Goal: Task Accomplishment & Management: Complete application form

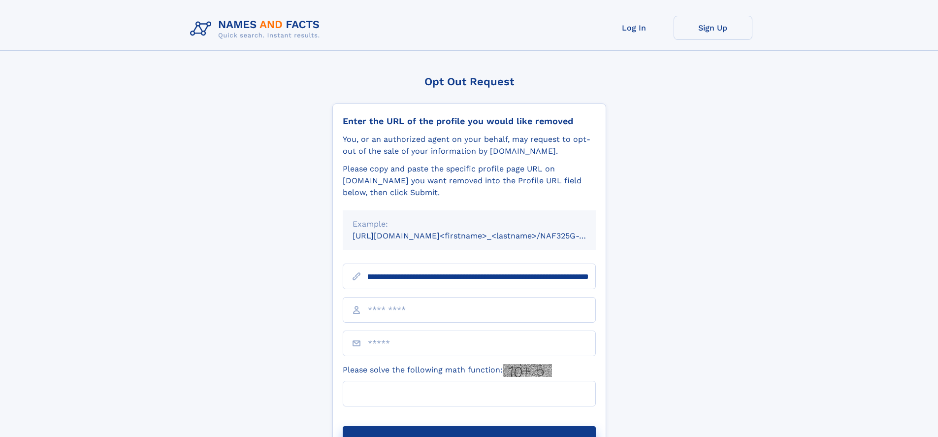
scroll to position [0, 124]
type input "**********"
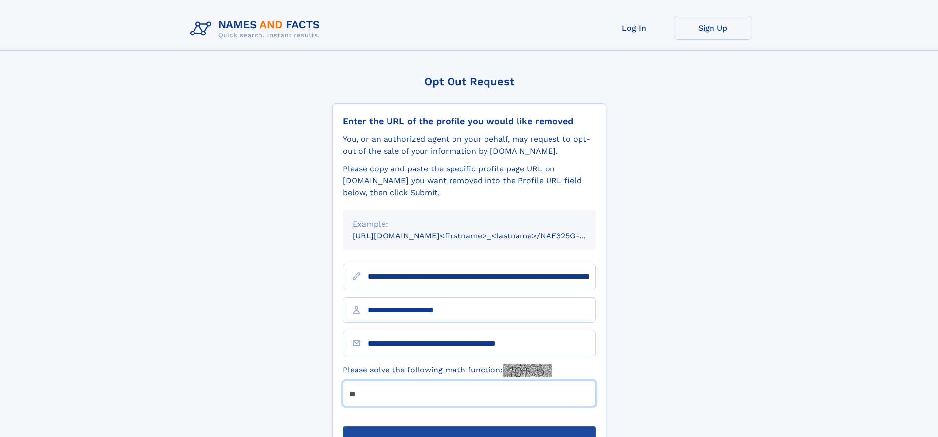
type input "**"
click at [469, 426] on button "Submit Opt Out Request" at bounding box center [469, 442] width 253 height 32
